Goal: Navigation & Orientation: Find specific page/section

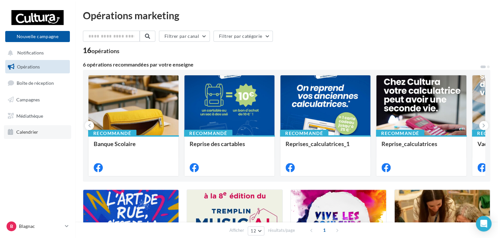
click at [26, 133] on span "Calendrier" at bounding box center [27, 132] width 22 height 6
